Goal: Task Accomplishment & Management: Complete application form

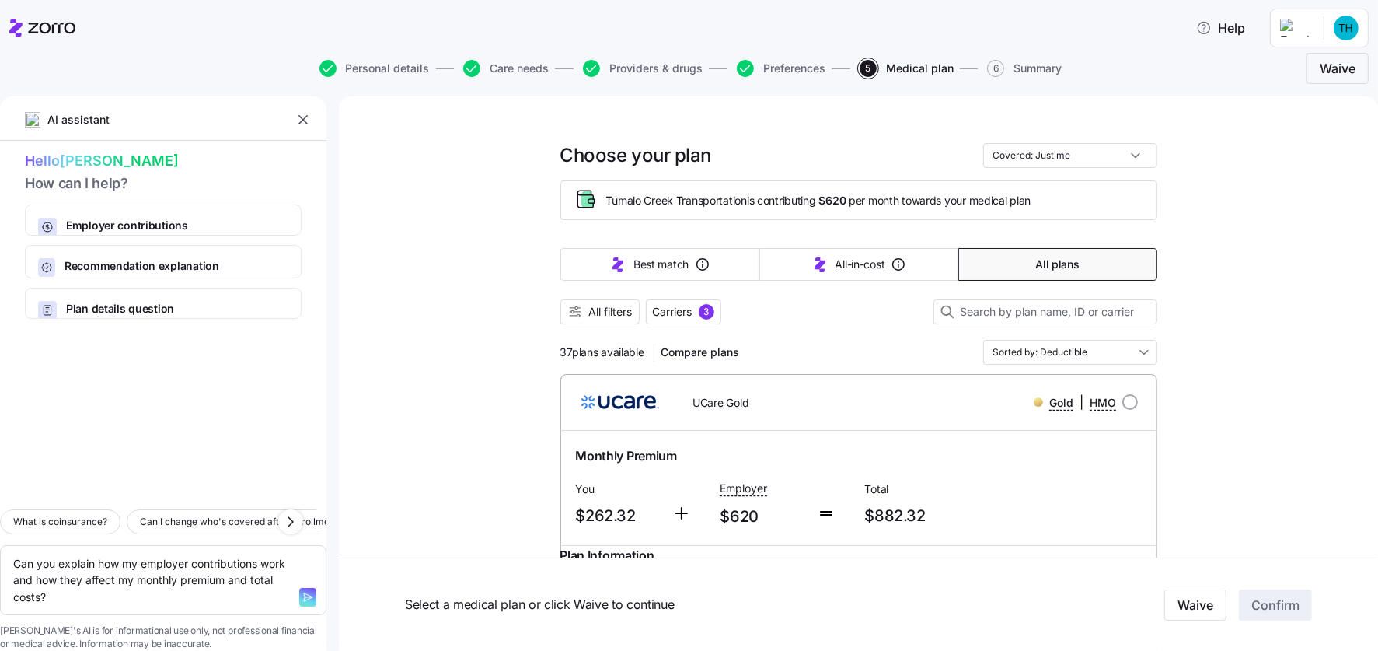
scroll to position [906, 0]
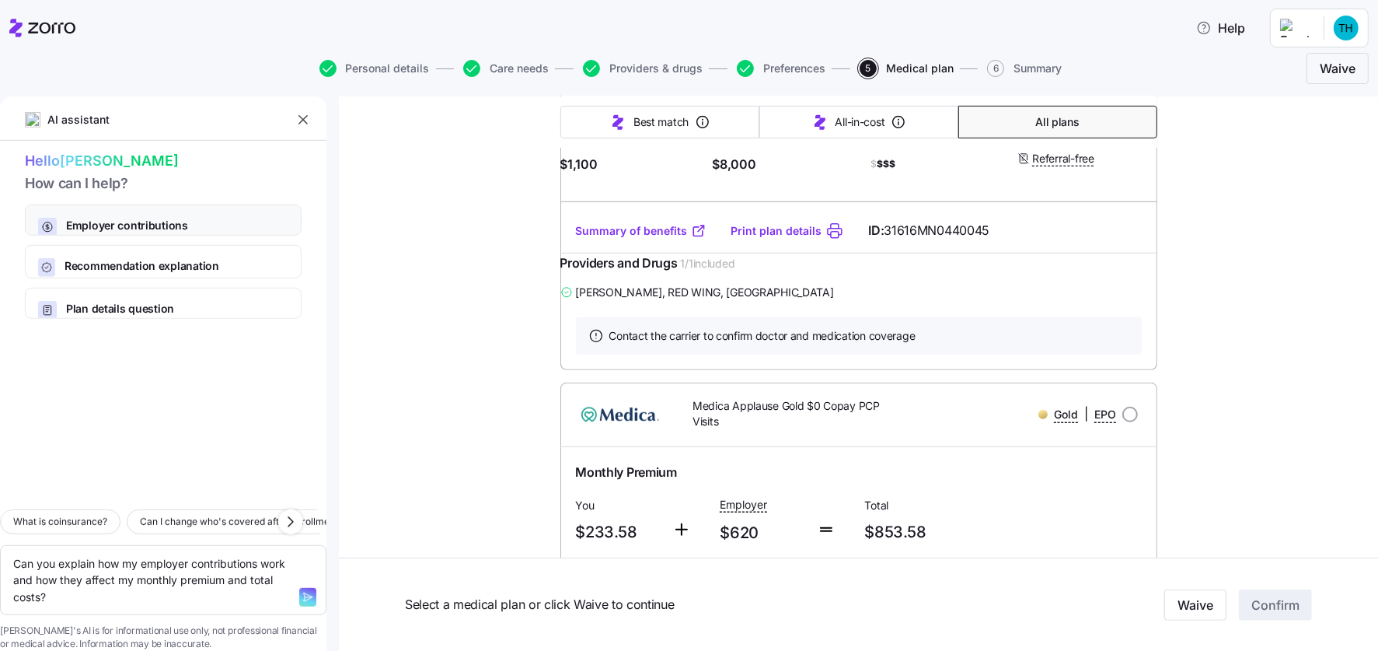
click at [152, 220] on span "Employer contributions" at bounding box center [170, 226] width 208 height 16
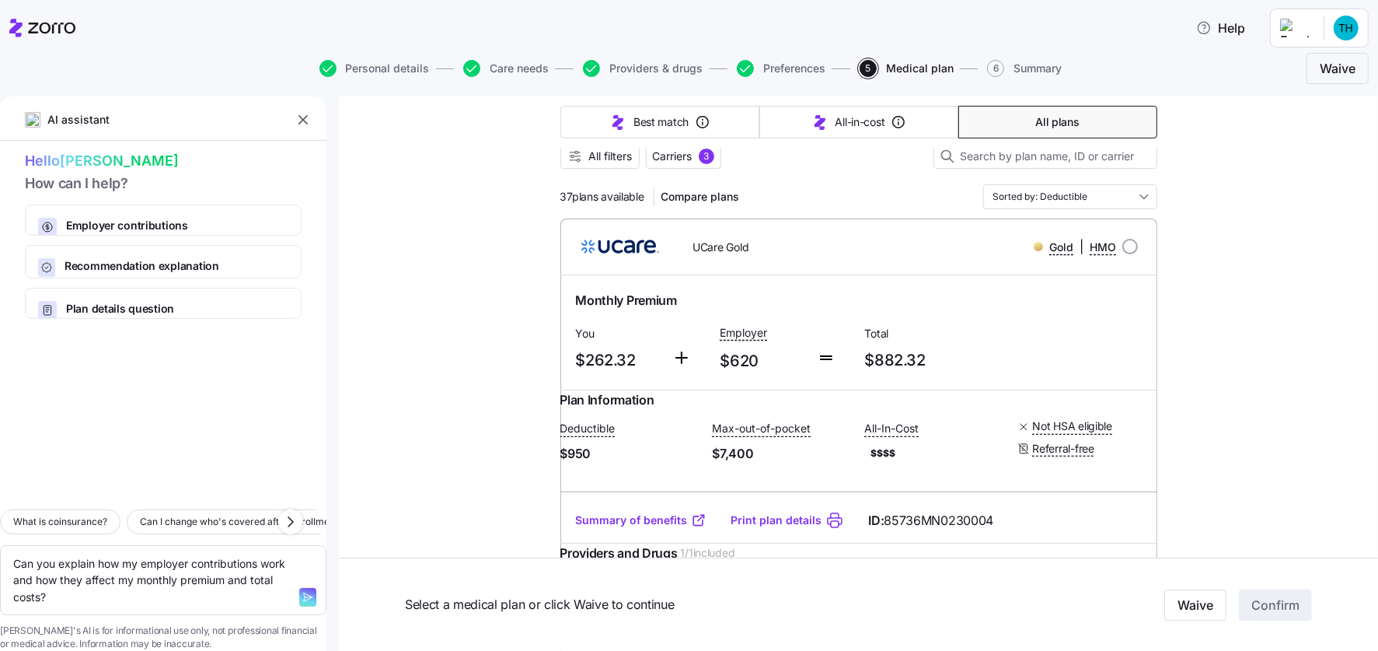
scroll to position [186, 0]
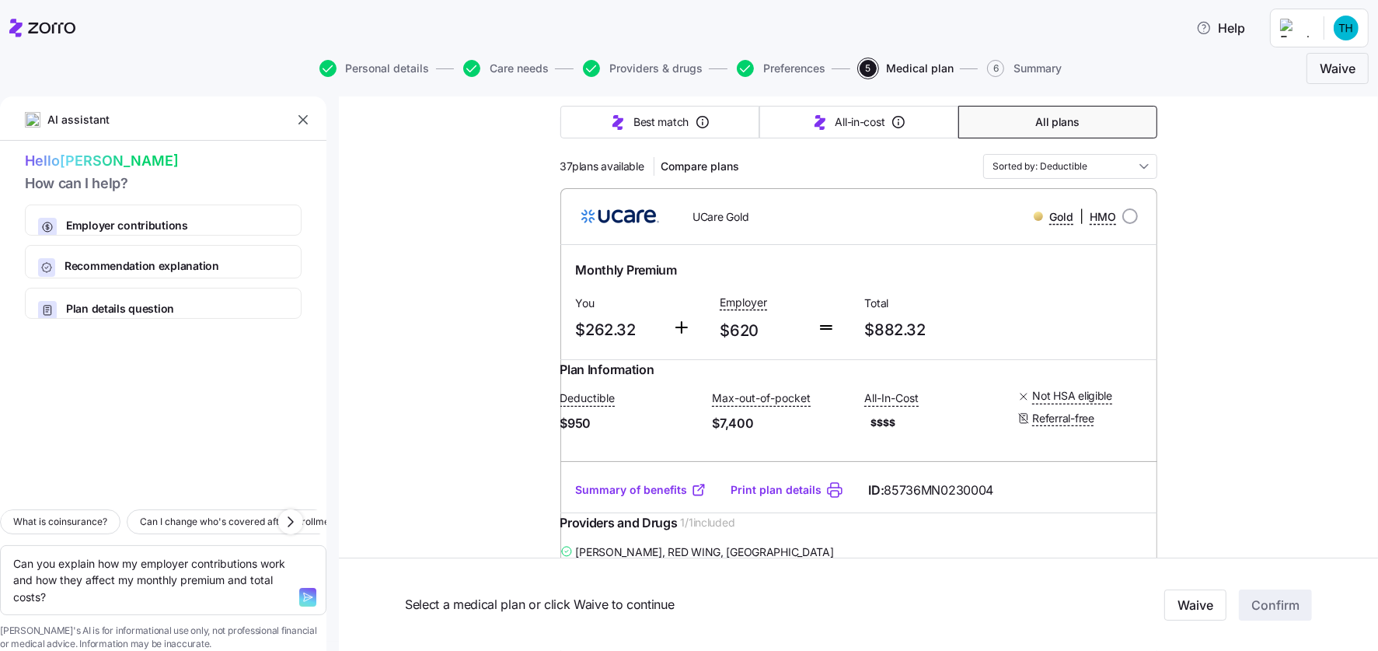
click at [1364, 640] on div "Select a medical plan or click Waive to continue Waive Confirm" at bounding box center [858, 603] width 1039 height 93
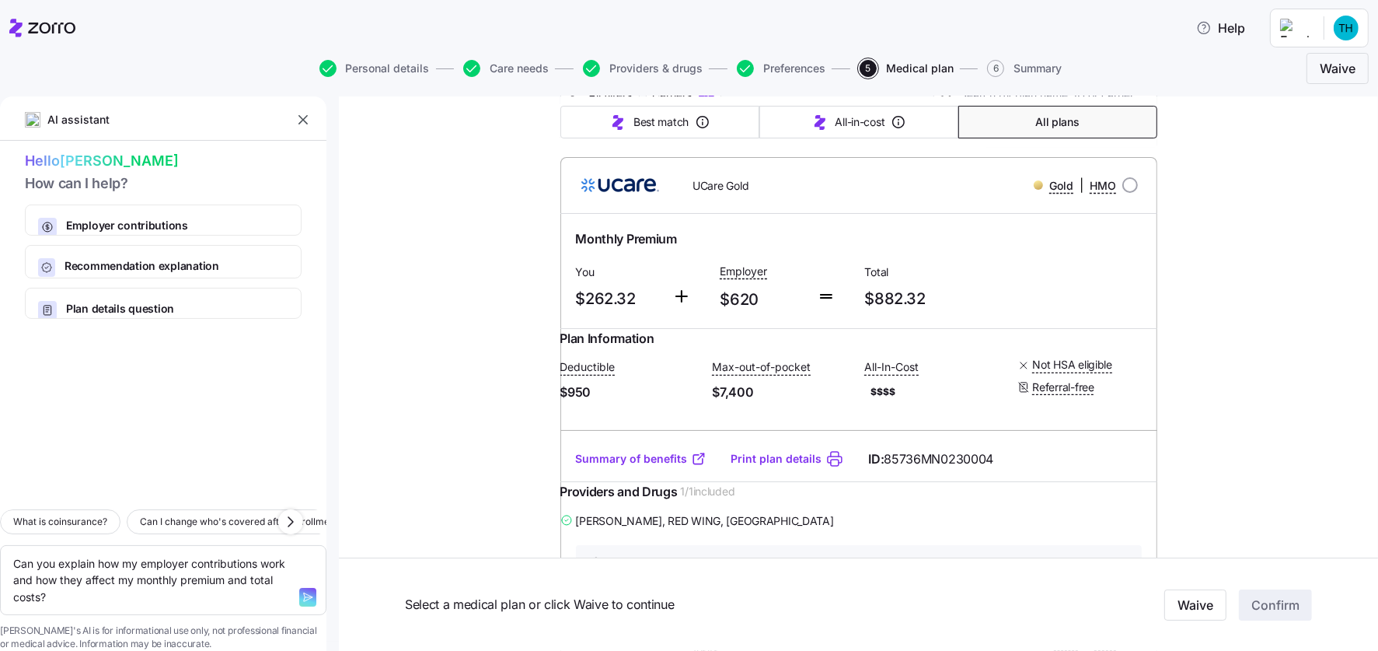
click at [302, 591] on icon "button" at bounding box center [308, 597] width 12 height 12
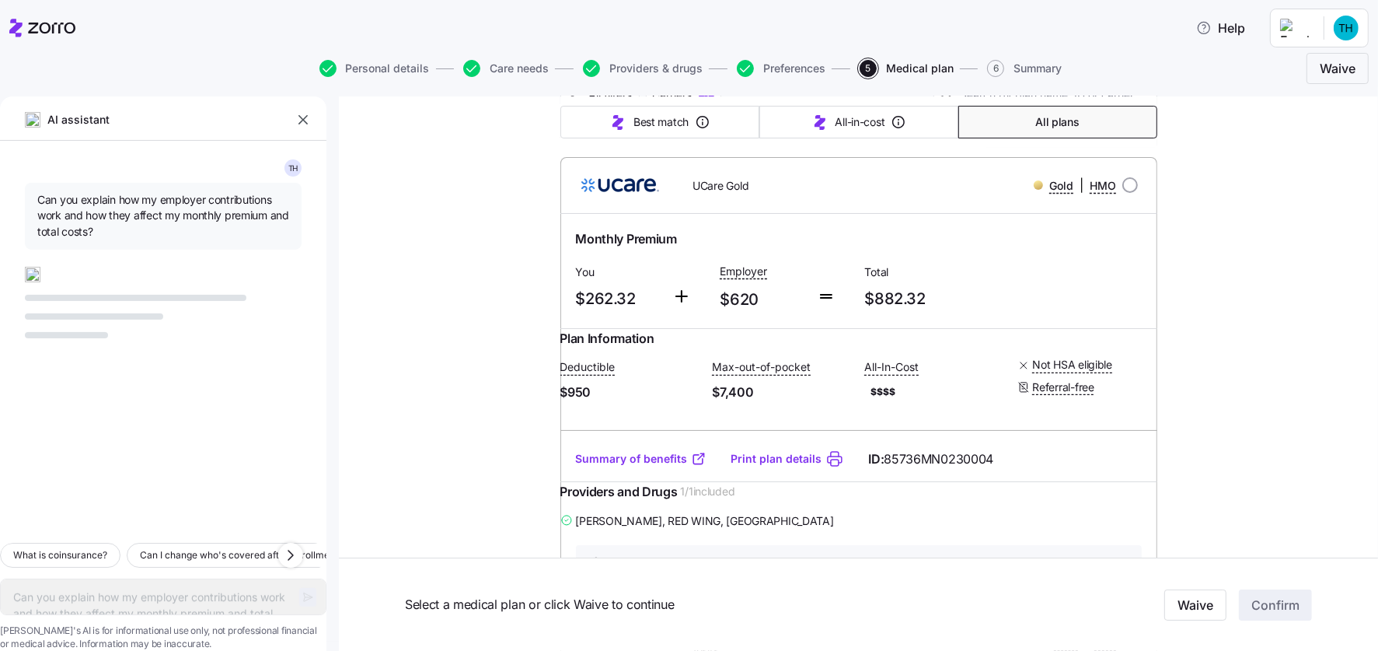
click at [89, 325] on div at bounding box center [163, 303] width 277 height 72
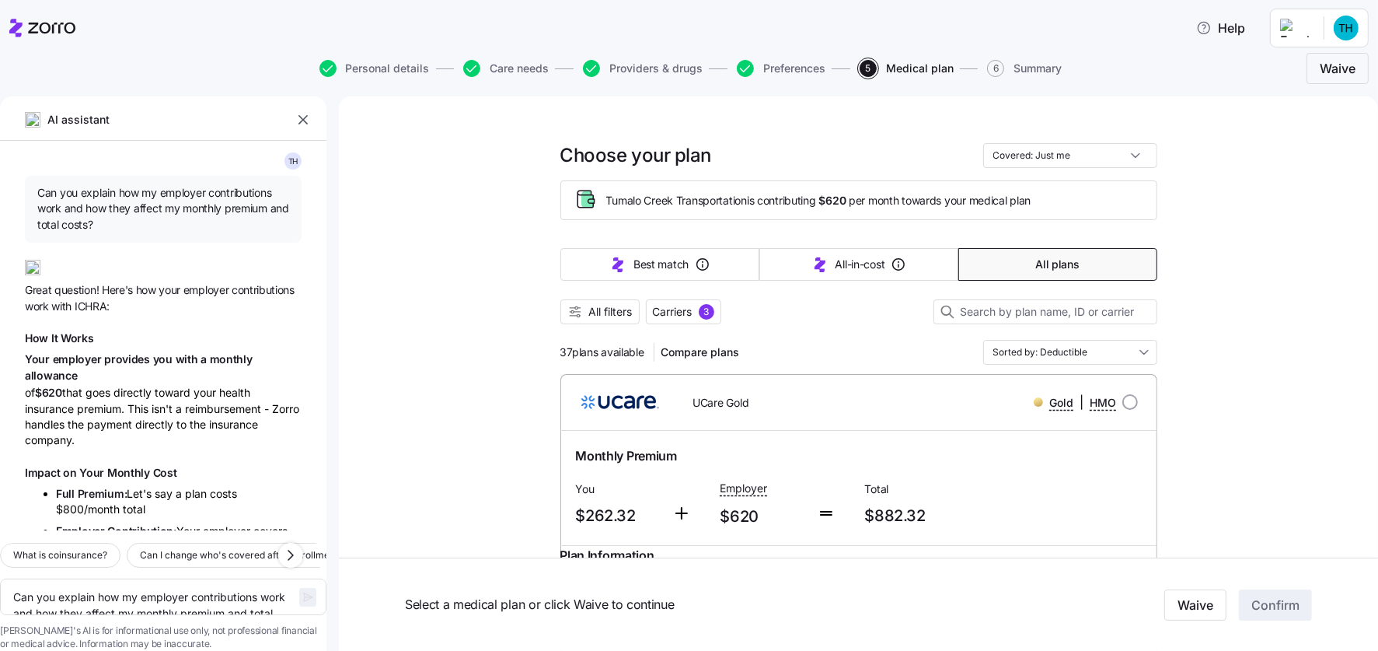
scroll to position [0, 0]
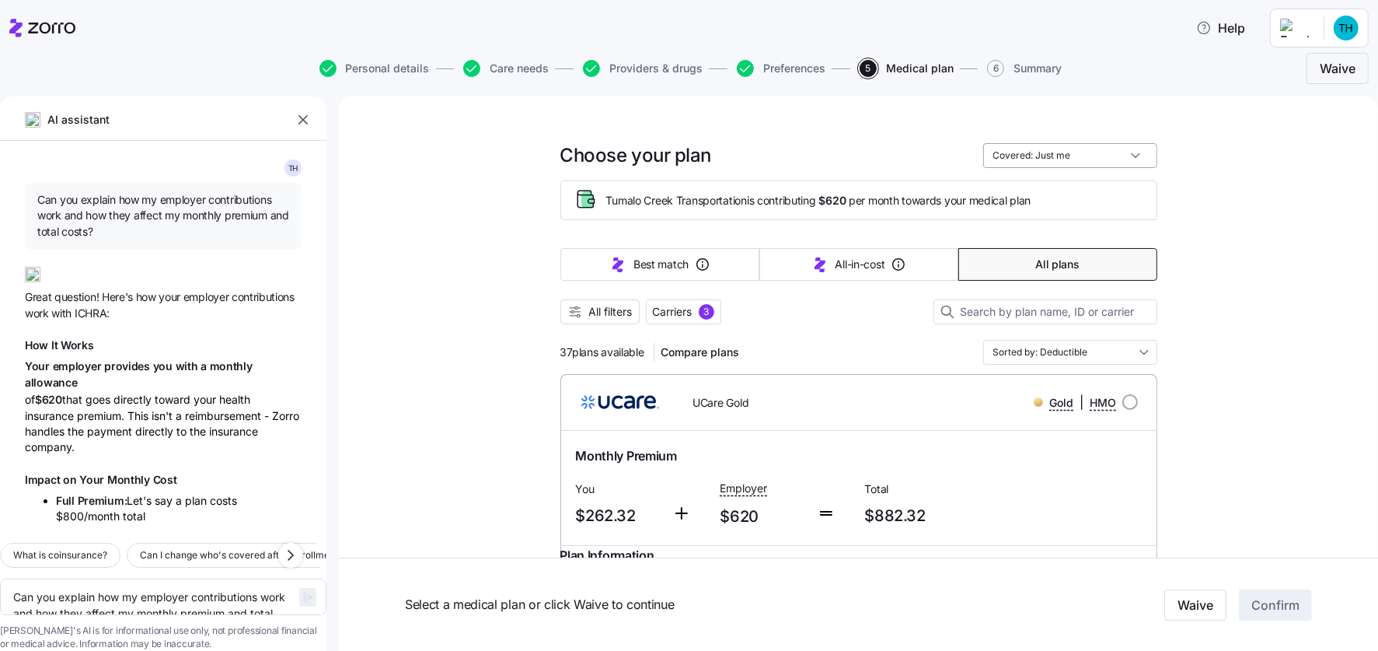
click at [1055, 154] on input "Covered: Just me" at bounding box center [1070, 155] width 174 height 25
click at [511, 67] on span "Care needs" at bounding box center [519, 68] width 59 height 11
type textarea "x"
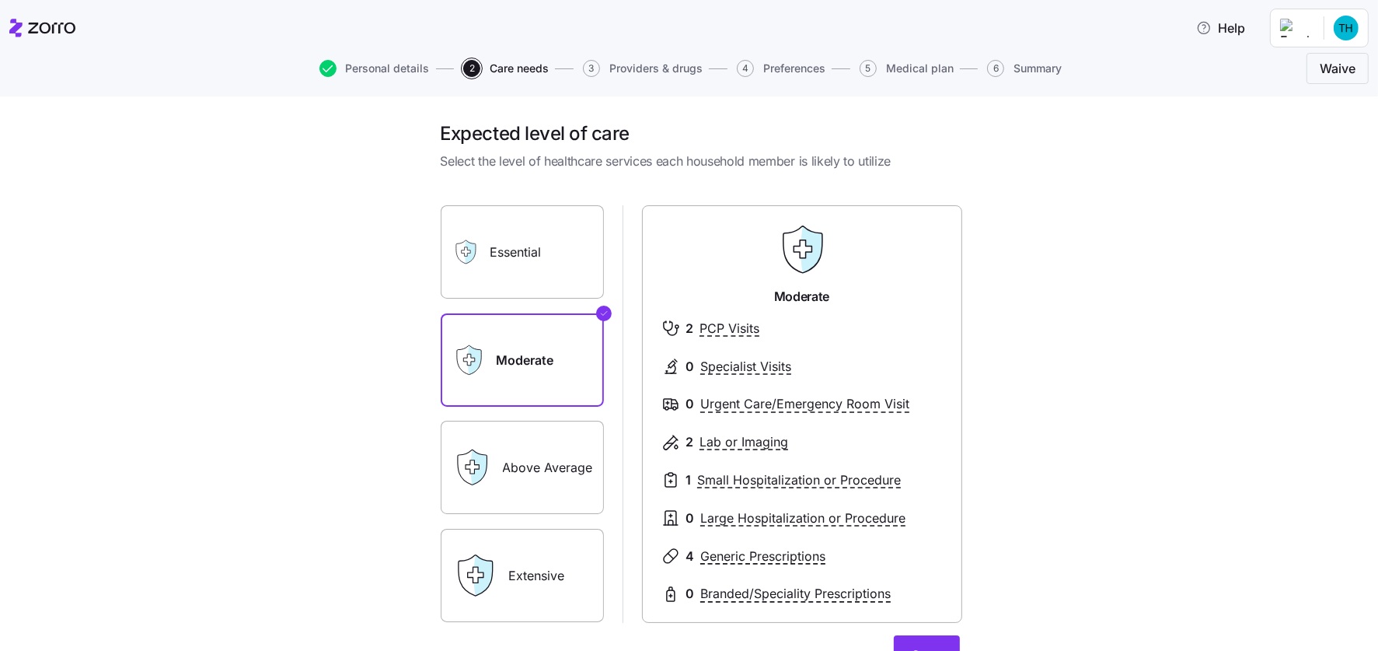
scroll to position [163, 0]
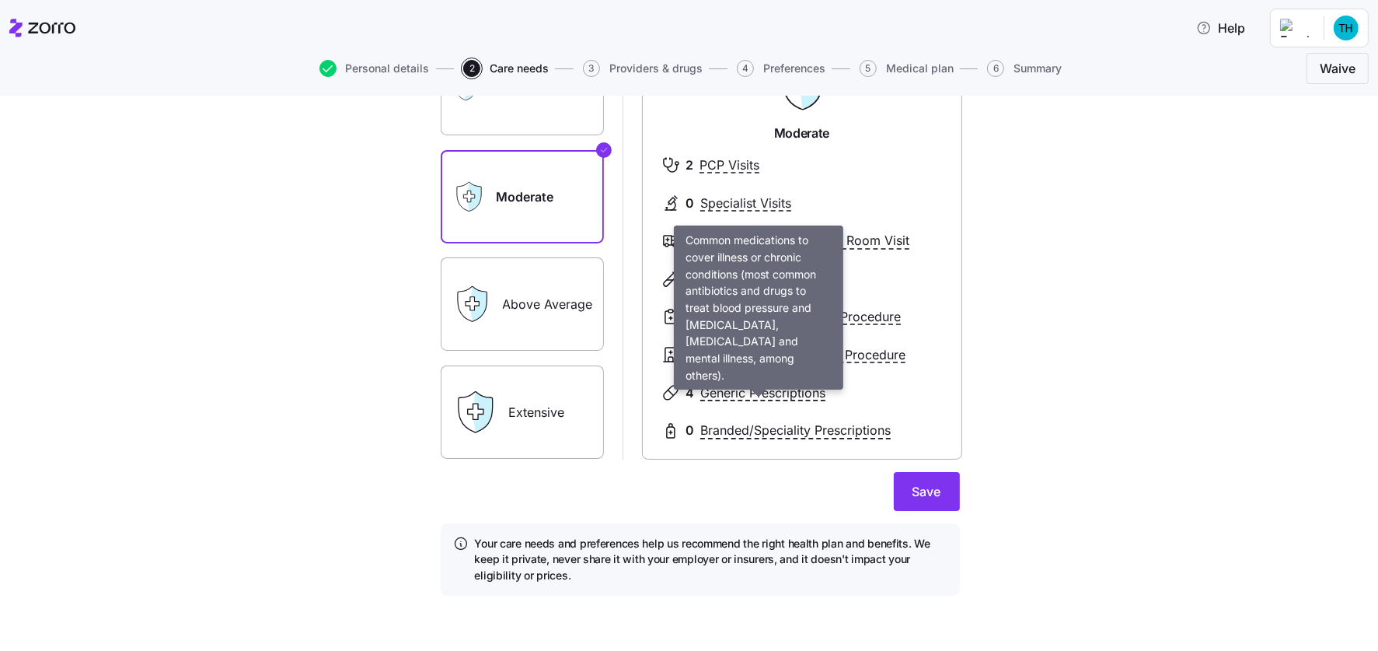
click at [717, 390] on span "Generic Prescriptions" at bounding box center [762, 392] width 125 height 19
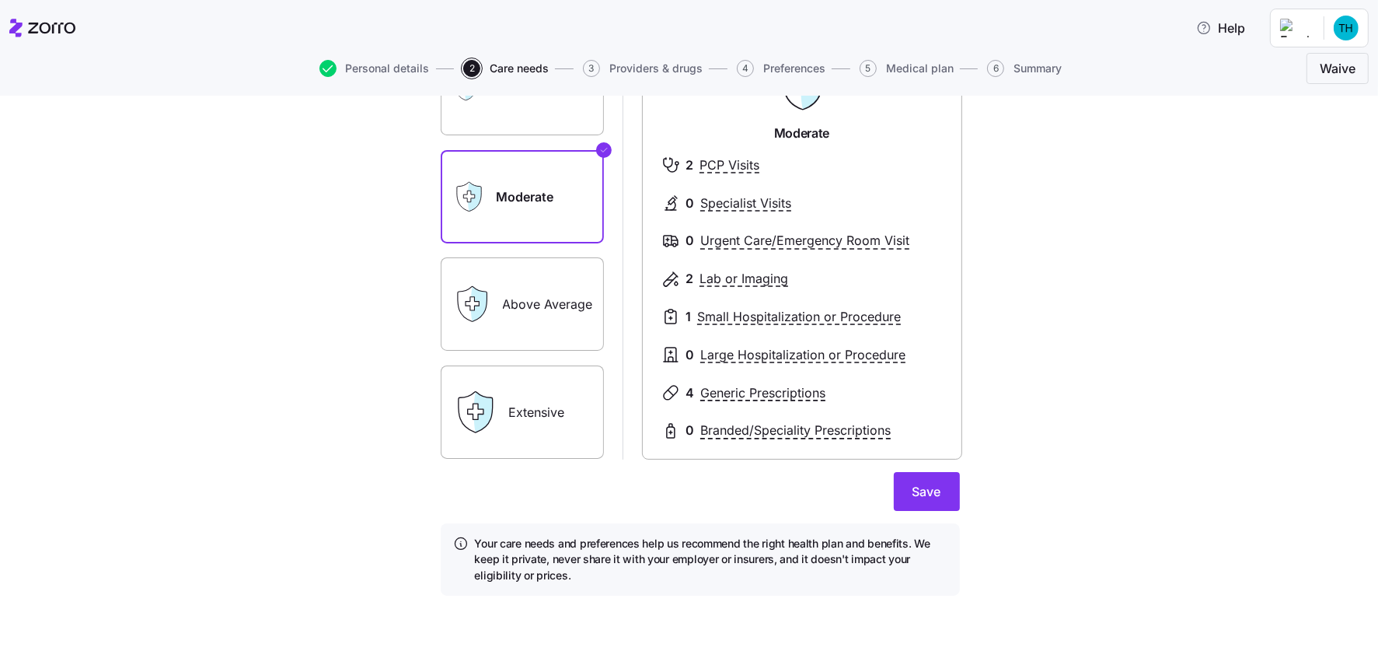
click at [712, 390] on span "Generic Prescriptions" at bounding box center [762, 392] width 125 height 19
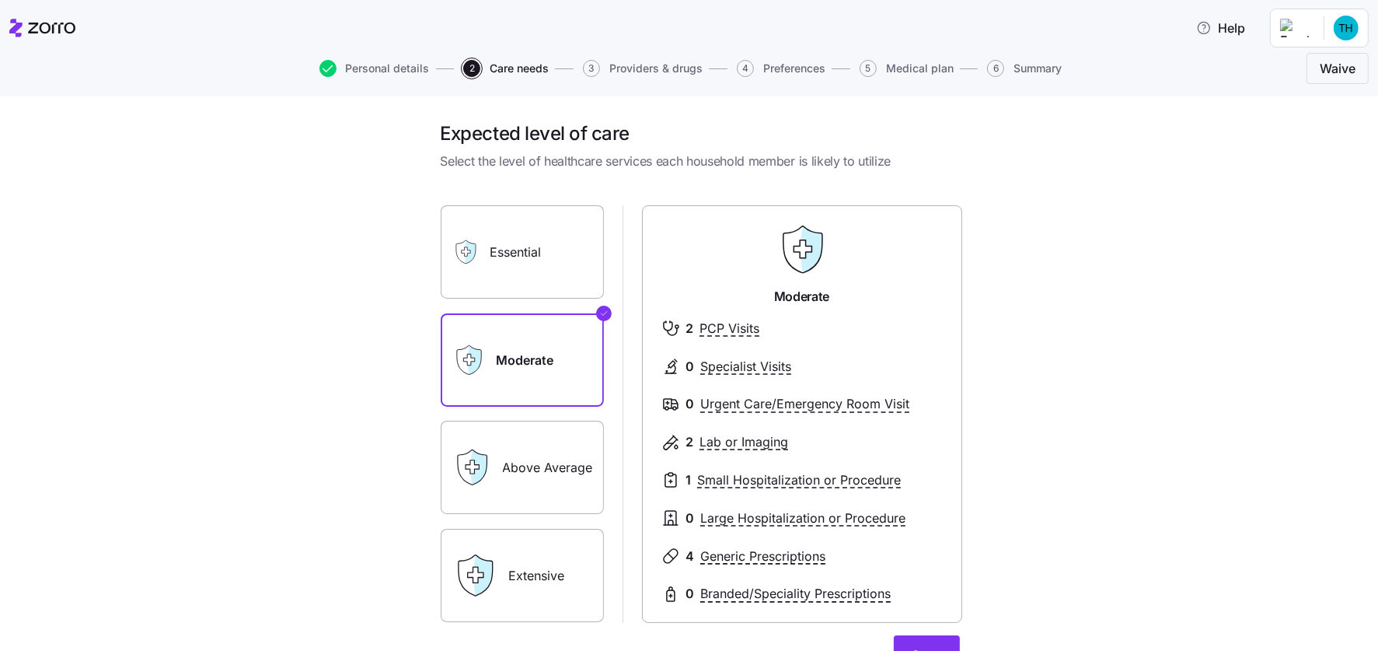
click at [666, 67] on span "Providers & drugs" at bounding box center [655, 68] width 93 height 11
click at [903, 640] on button "Save" at bounding box center [927, 654] width 66 height 39
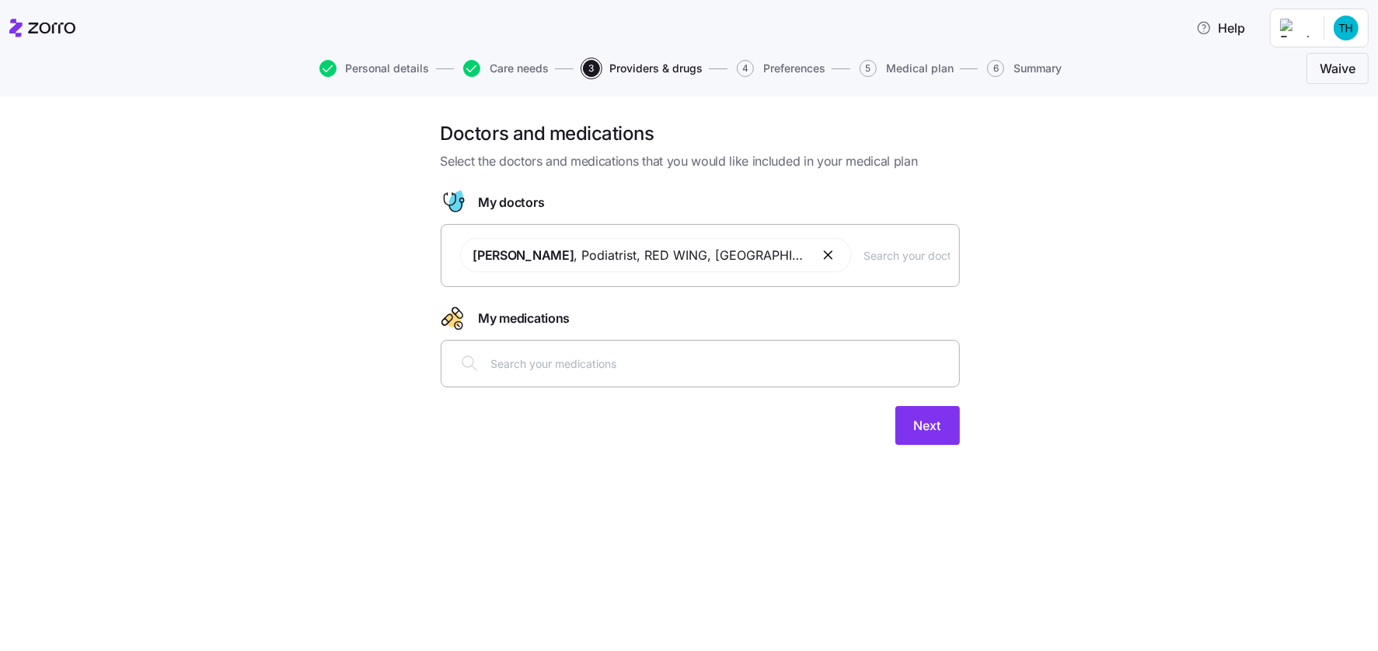
click at [495, 367] on input "text" at bounding box center [720, 362] width 459 height 17
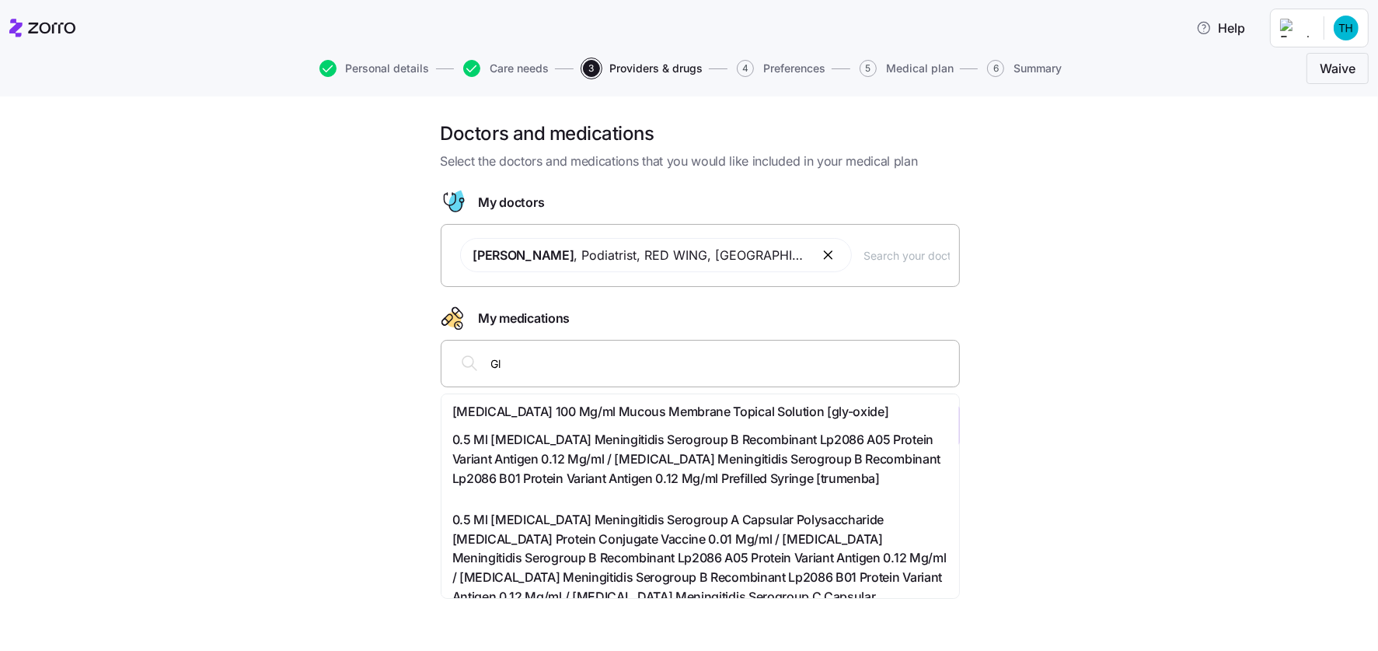
type input "G"
type input "weightloss"
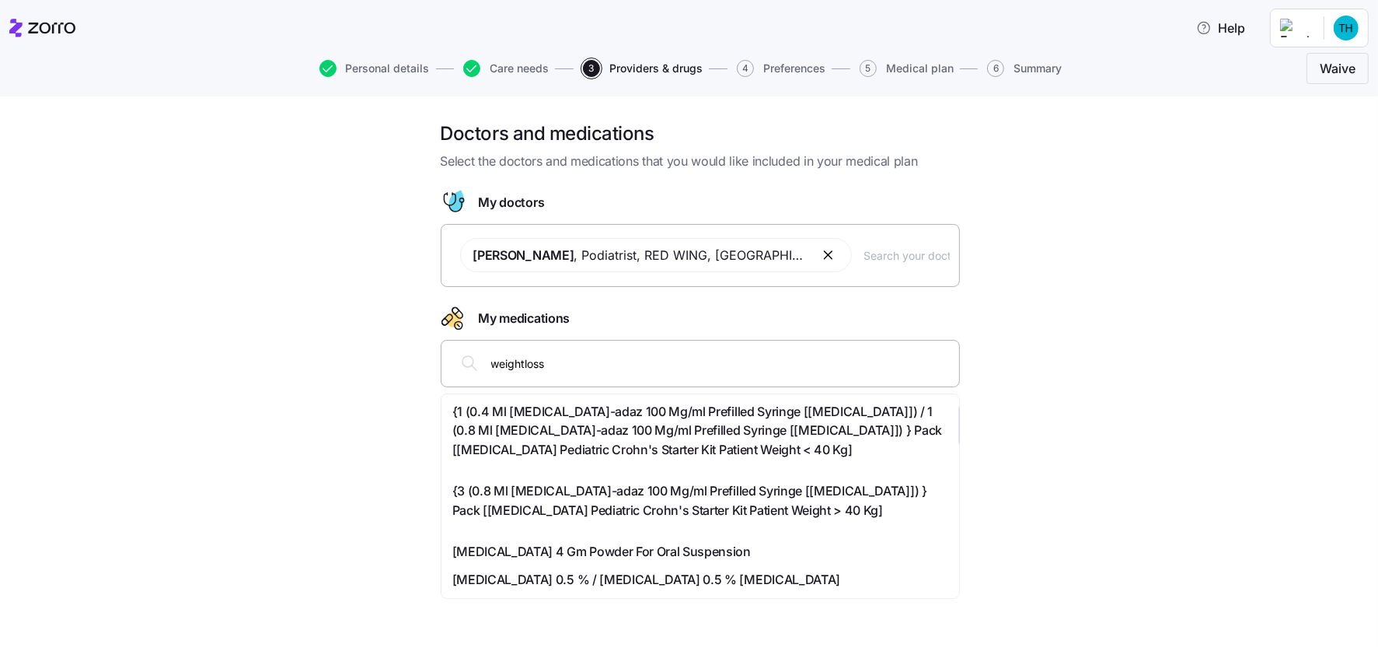
click at [557, 367] on input "weightloss" at bounding box center [720, 362] width 459 height 17
drag, startPoint x: 542, startPoint y: 364, endPoint x: 484, endPoint y: 363, distance: 57.5
click at [484, 363] on div "weightloss" at bounding box center [700, 362] width 499 height 37
type input "phedermine"
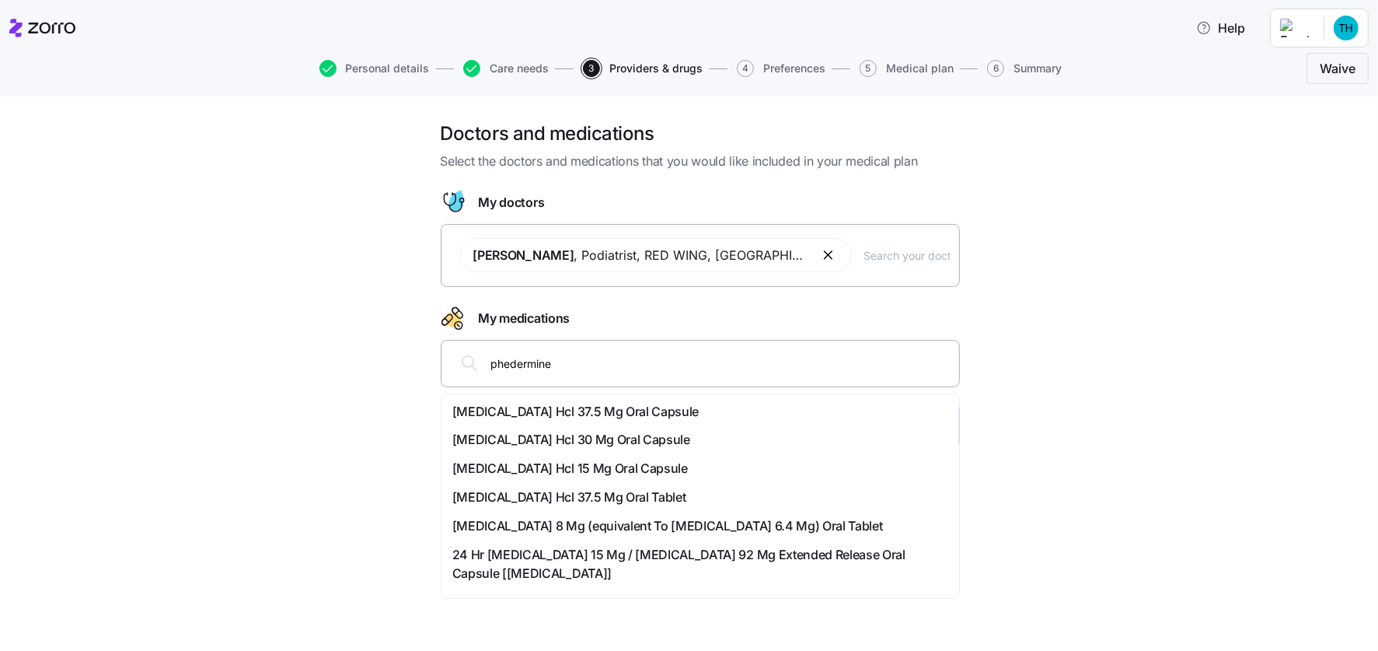
click at [503, 410] on span "[MEDICAL_DATA] Hcl 37.5 Mg Oral Capsule" at bounding box center [575, 411] width 247 height 19
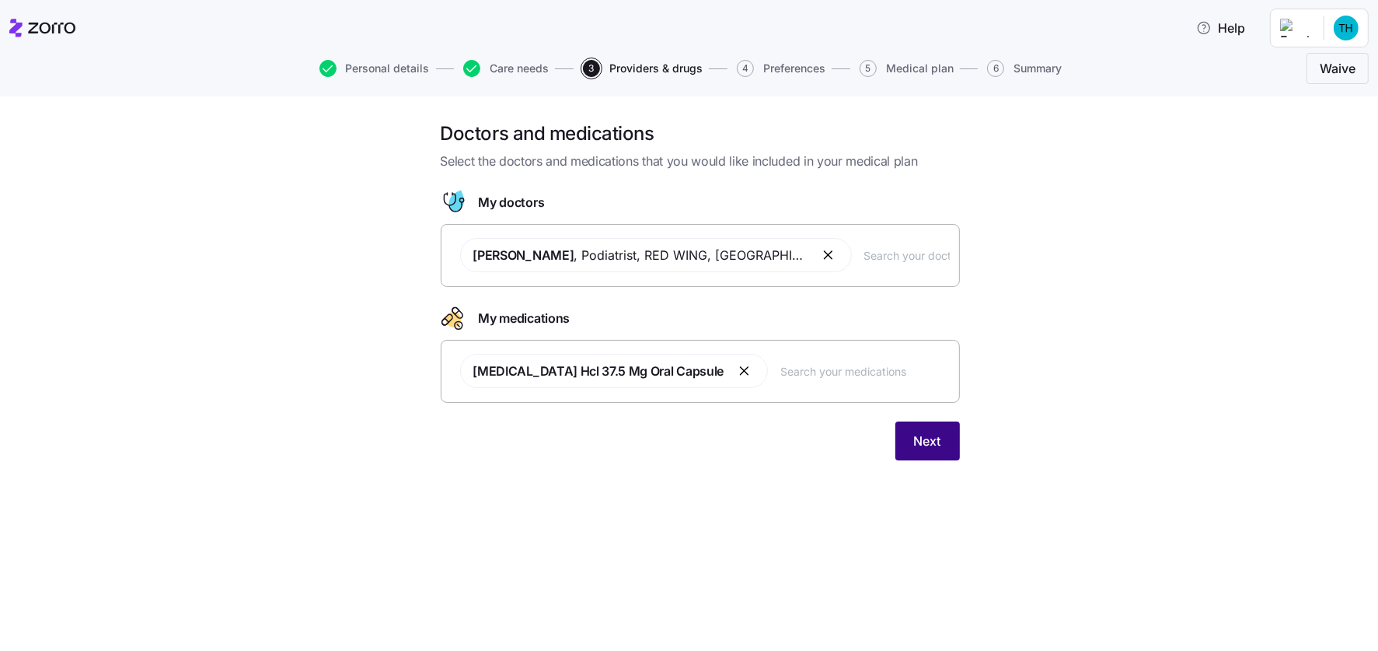
click at [919, 436] on span "Next" at bounding box center [927, 440] width 27 height 19
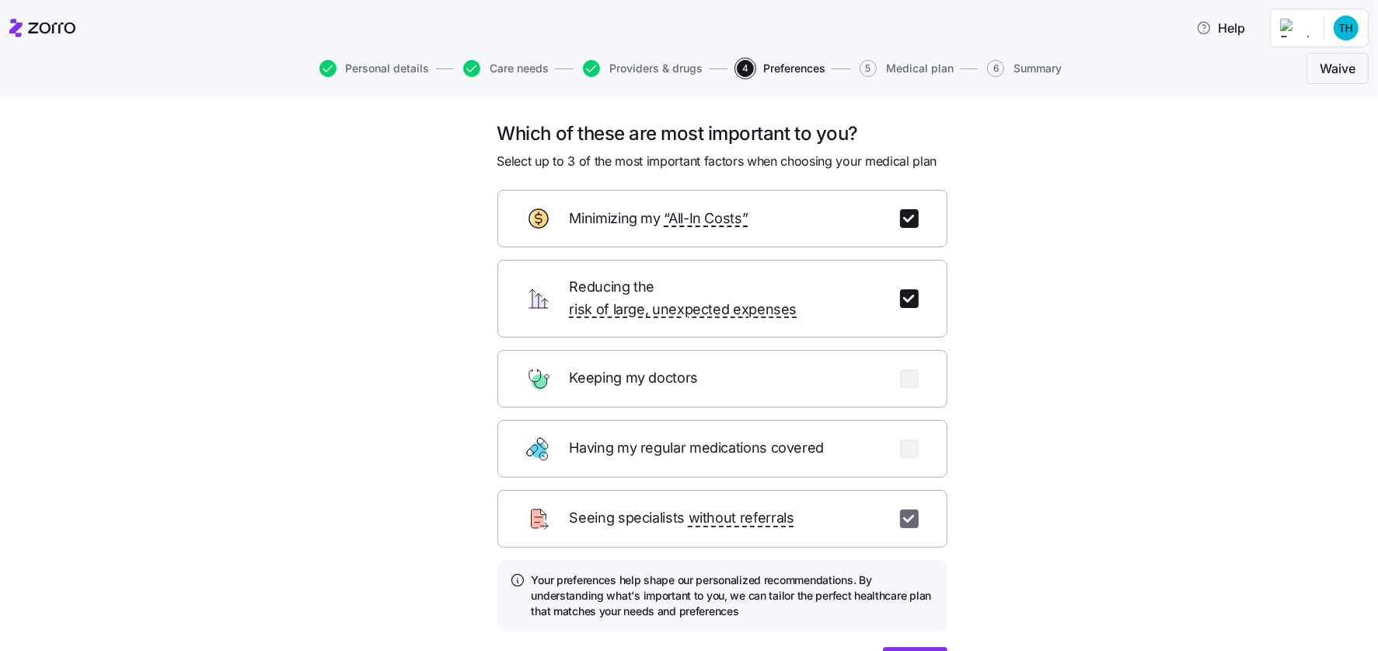
click at [904, 509] on input "checkbox" at bounding box center [909, 518] width 19 height 19
checkbox input "false"
click at [904, 439] on input "checkbox" at bounding box center [909, 448] width 19 height 19
checkbox input "true"
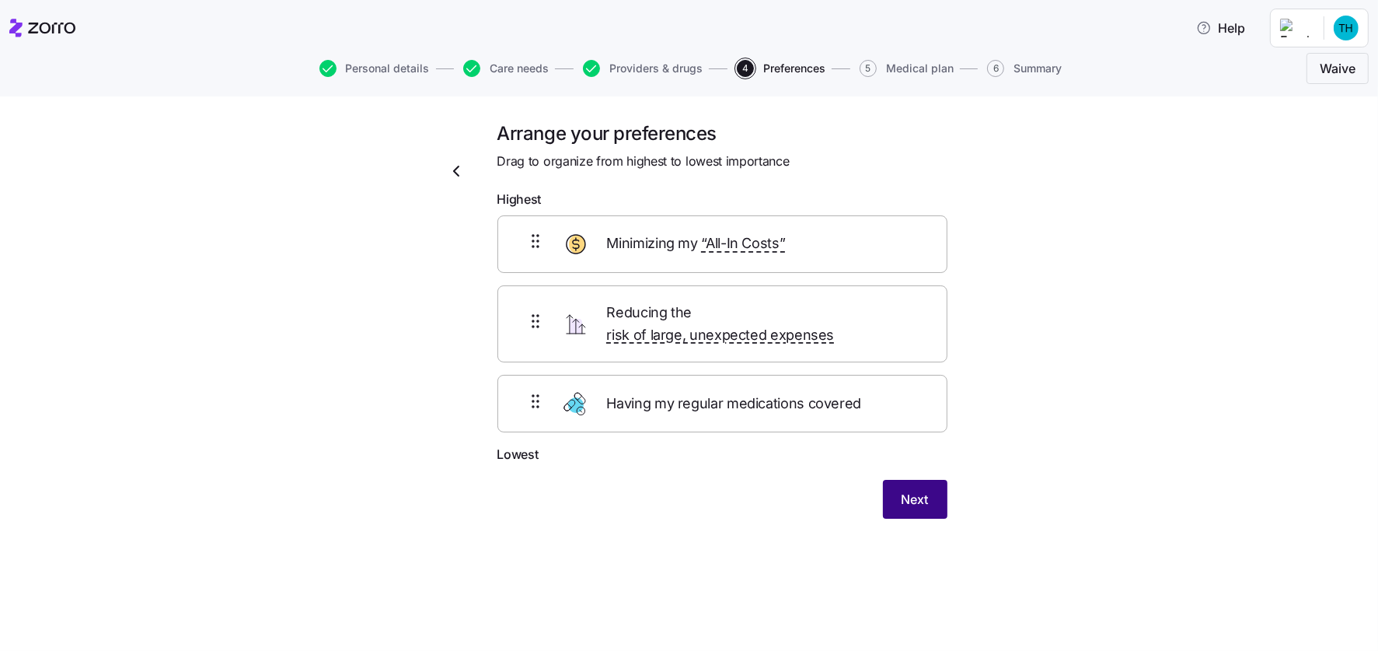
click at [904, 490] on span "Next" at bounding box center [915, 499] width 27 height 19
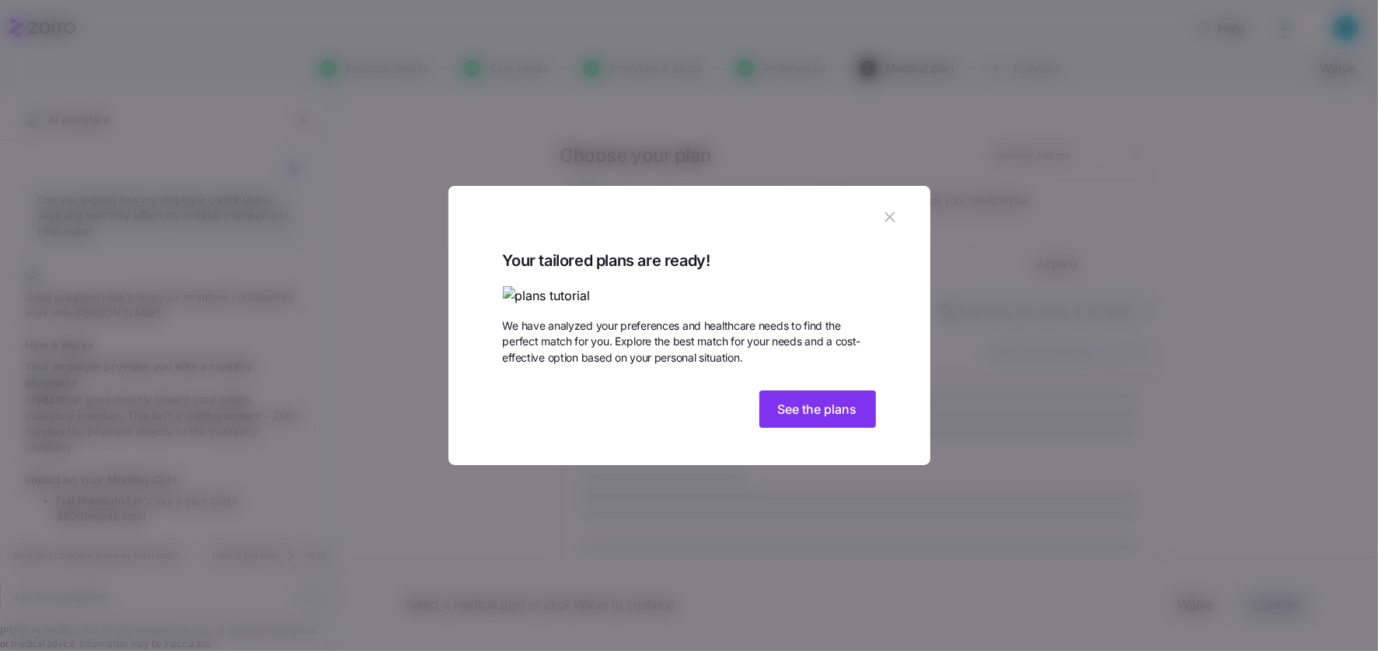
scroll to position [471, 0]
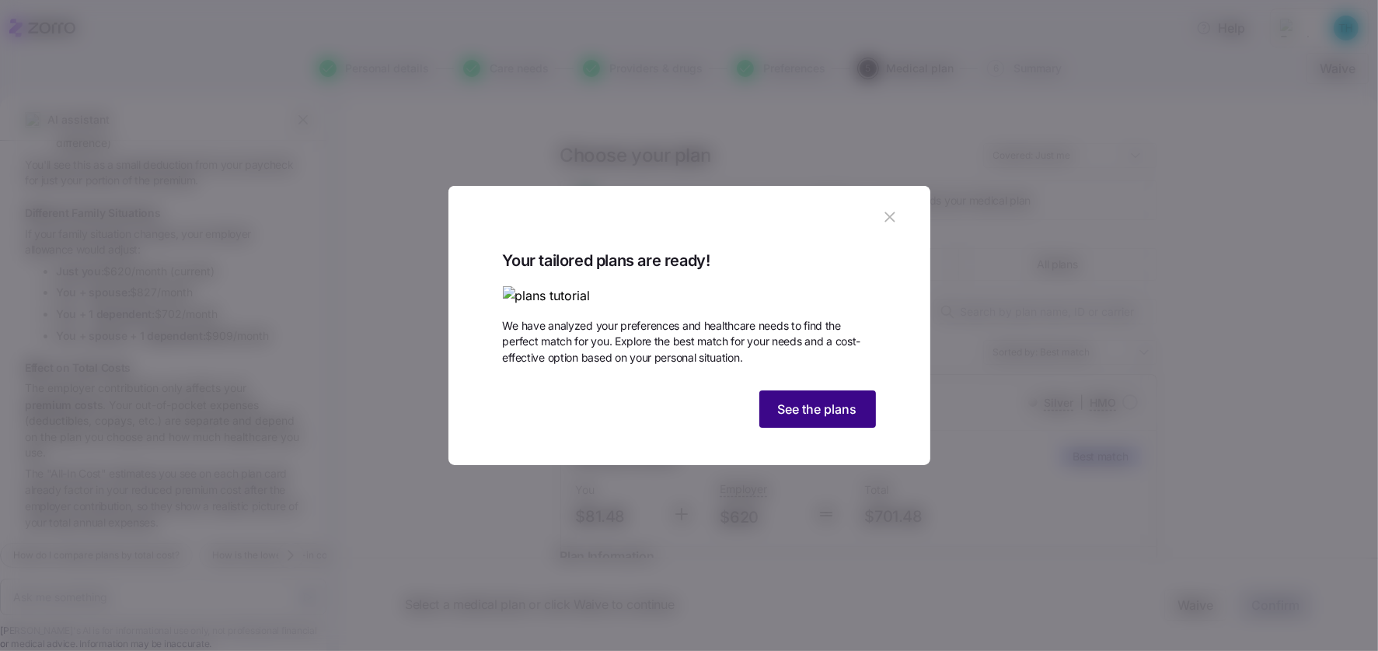
click at [792, 418] on span "See the plans" at bounding box center [817, 408] width 79 height 19
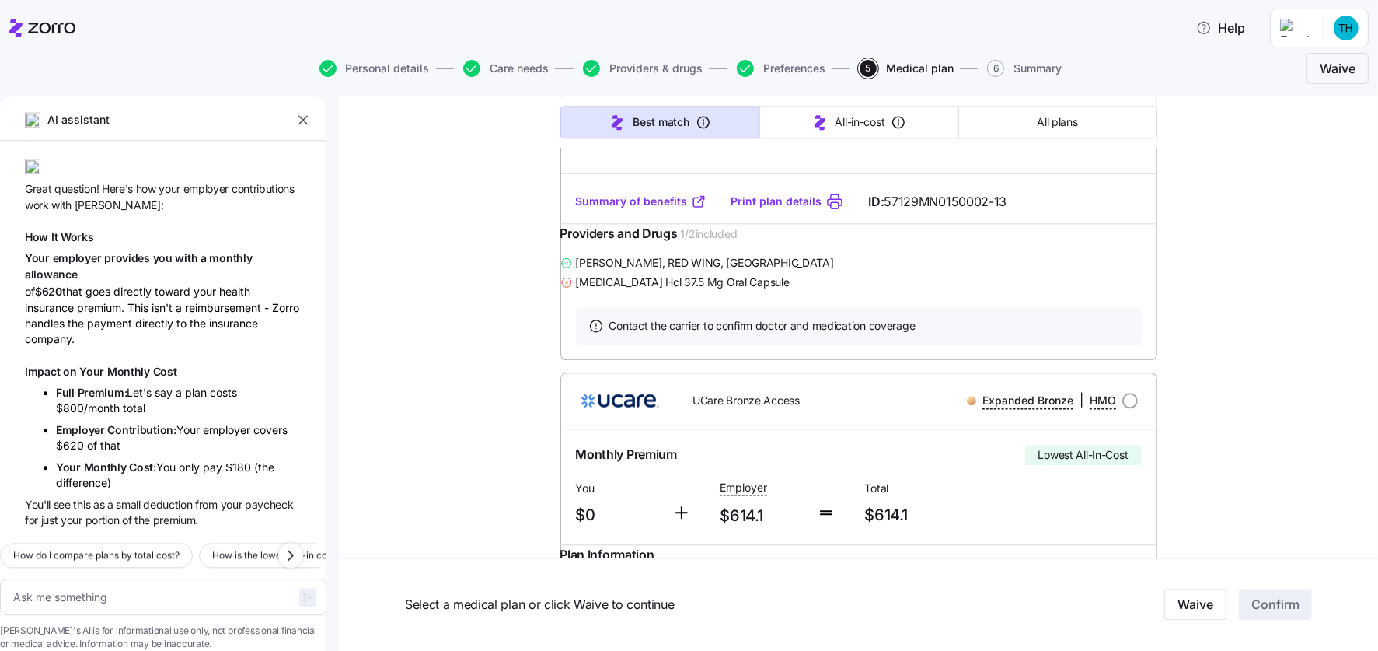
scroll to position [4170, 0]
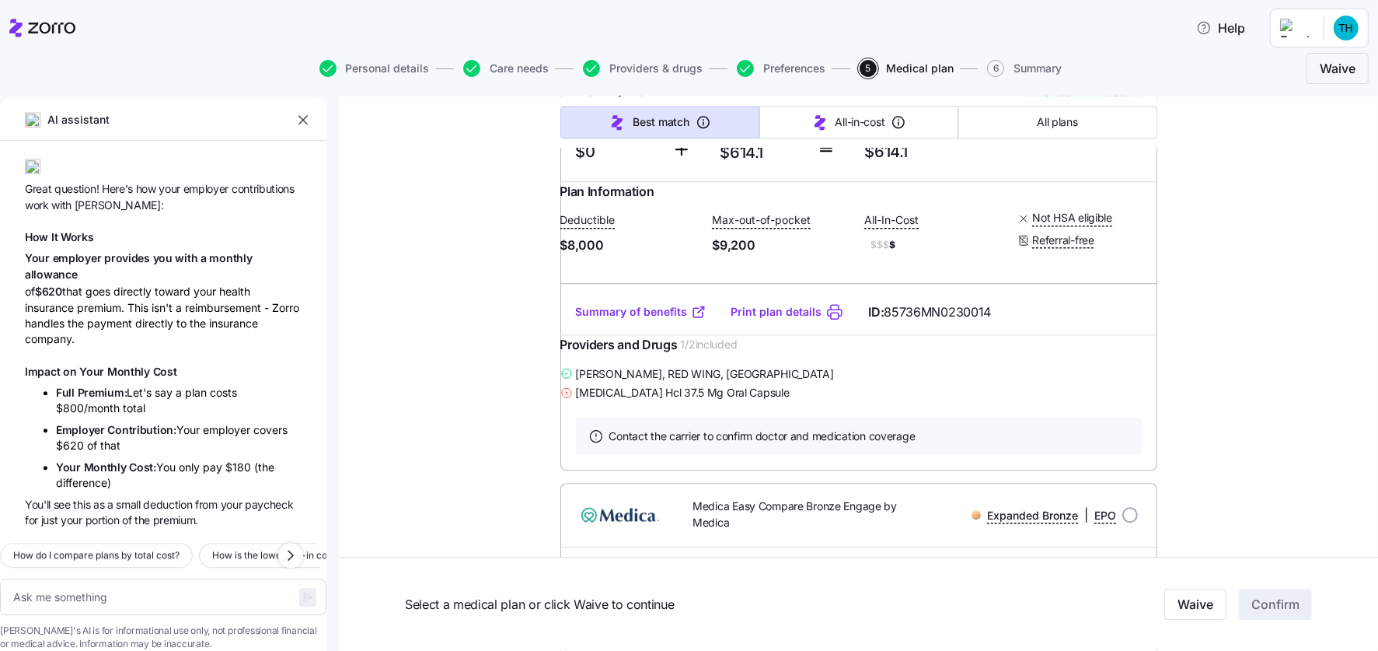
type textarea "x"
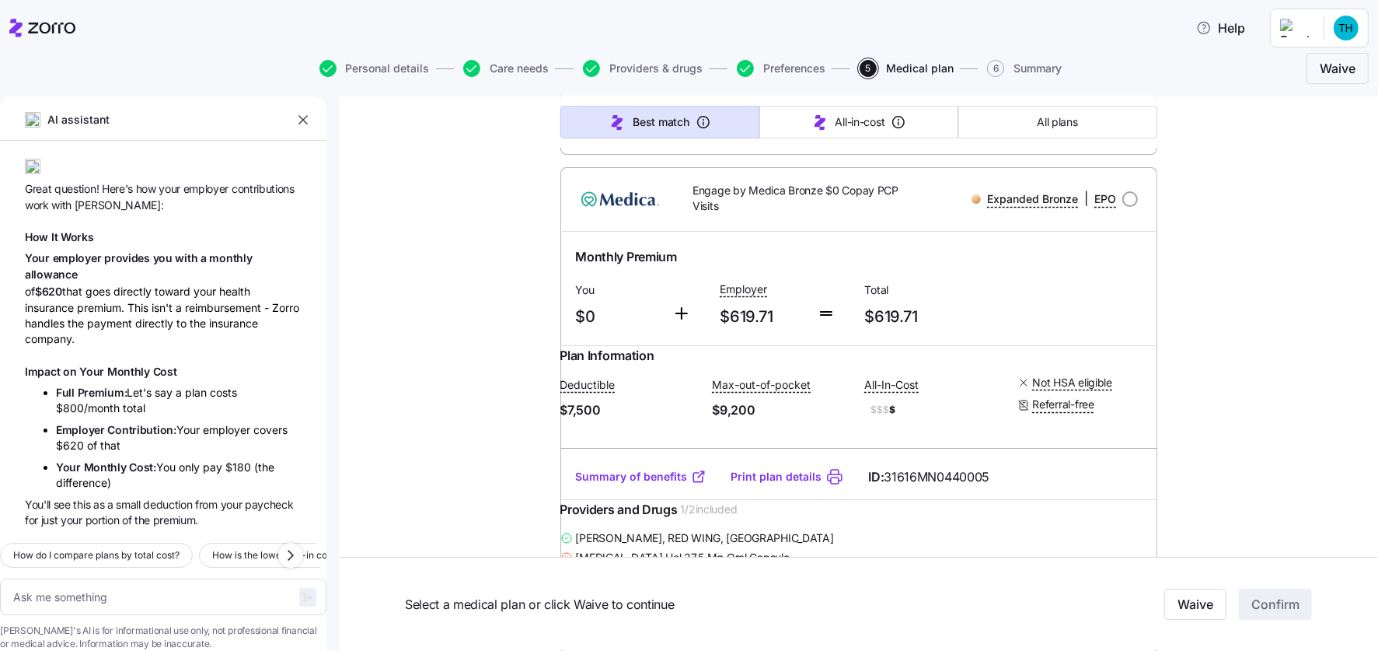
scroll to position [5621, 0]
